Goal: Transaction & Acquisition: Subscribe to service/newsletter

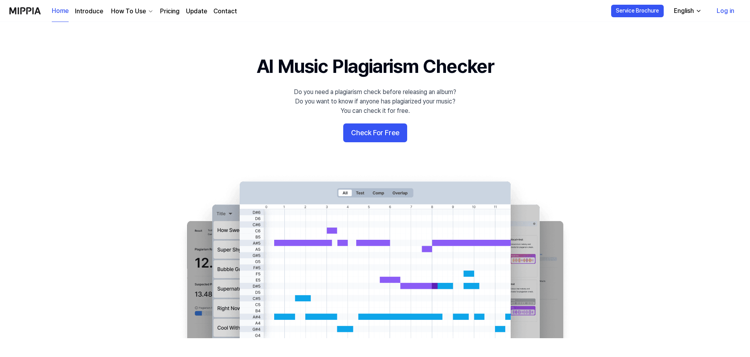
click at [725, 14] on link "Log in" at bounding box center [725, 11] width 30 height 22
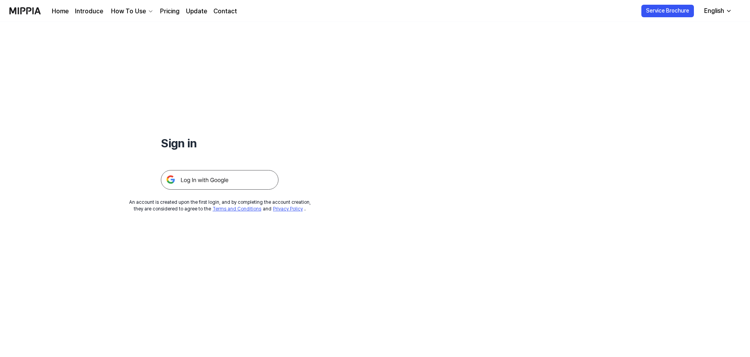
drag, startPoint x: 163, startPoint y: 36, endPoint x: 169, endPoint y: 32, distance: 7.6
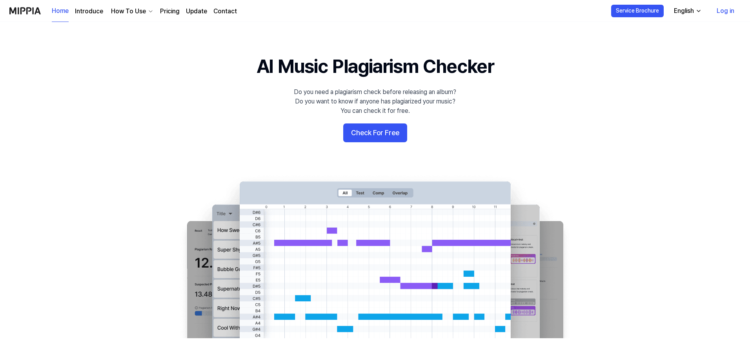
click at [84, 11] on link "Introduce" at bounding box center [89, 11] width 28 height 9
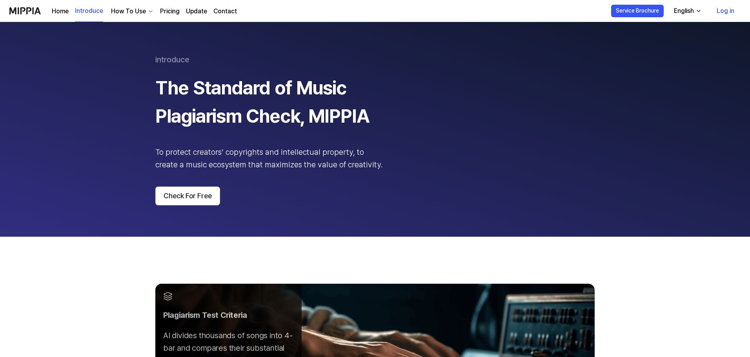
click at [124, 11] on div "How To Use" at bounding box center [128, 11] width 38 height 9
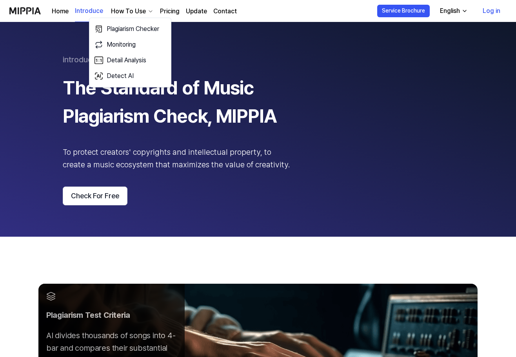
click at [167, 13] on link "Pricing" at bounding box center [170, 11] width 20 height 9
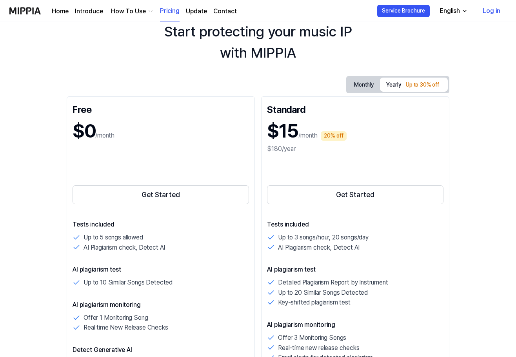
scroll to position [64, 0]
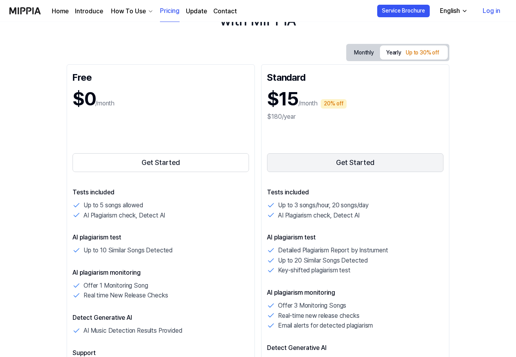
click at [359, 167] on button "Get Started" at bounding box center [355, 162] width 176 height 19
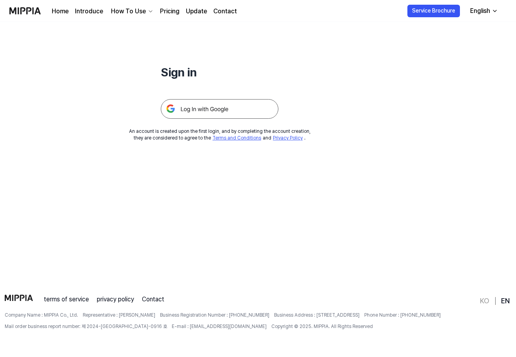
scroll to position [75, 0]
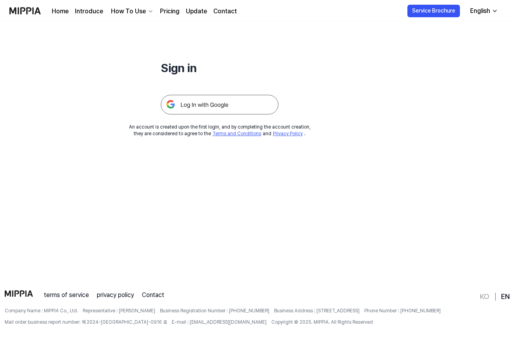
click at [252, 103] on img at bounding box center [220, 105] width 118 height 20
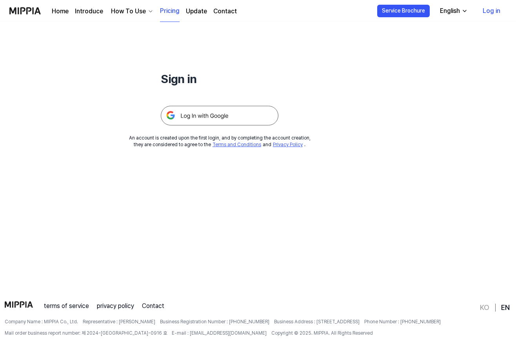
click at [161, 11] on link "Pricing" at bounding box center [170, 11] width 20 height 22
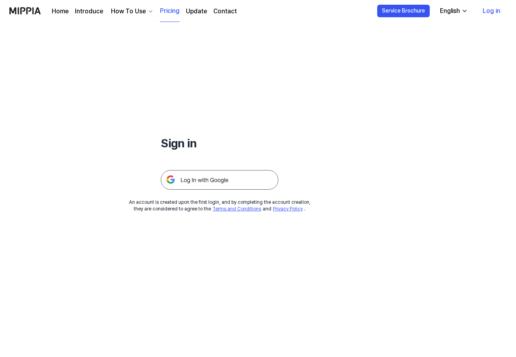
click at [162, 11] on link "Pricing" at bounding box center [170, 11] width 20 height 22
click at [445, 11] on div "English" at bounding box center [449, 10] width 23 height 9
click at [426, 48] on link "한국어" at bounding box center [431, 48] width 75 height 16
